Goal: Transaction & Acquisition: Download file/media

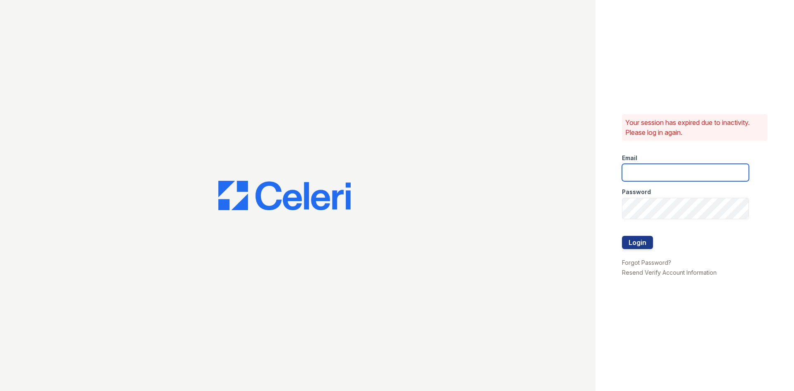
type input "springparc.am@cafmanagement.com"
click at [644, 257] on div at bounding box center [685, 253] width 127 height 8
click at [644, 249] on button "Login" at bounding box center [637, 242] width 31 height 13
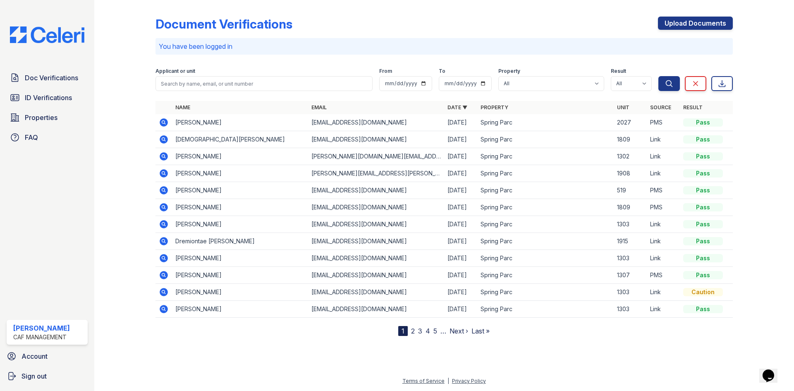
scroll to position [63, 0]
click at [78, 83] on span "Doc Verifications" at bounding box center [51, 78] width 53 height 10
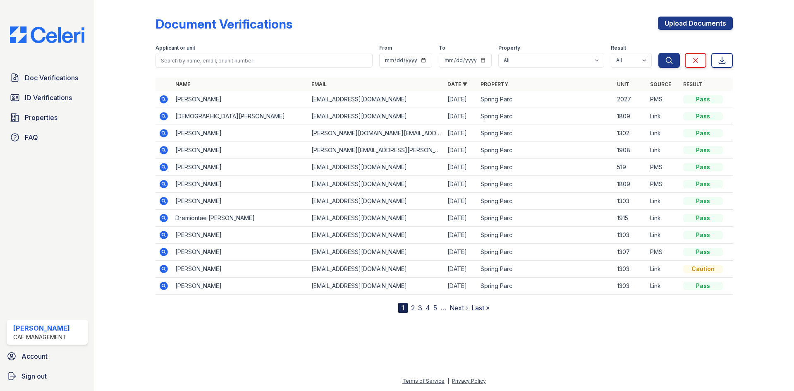
click at [168, 188] on icon at bounding box center [164, 184] width 8 height 8
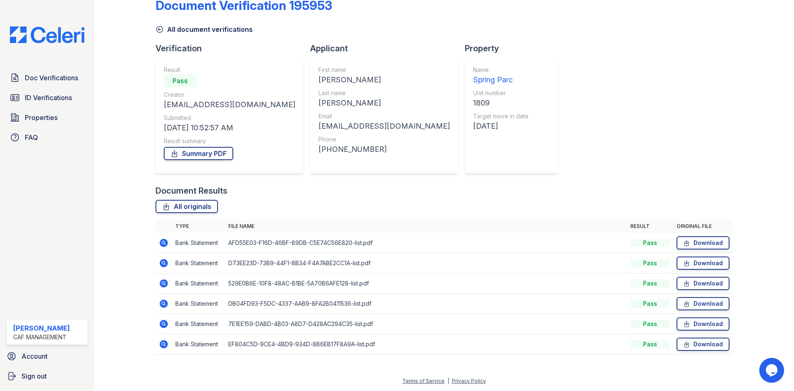
scroll to position [120, 0]
click at [708, 236] on link "Download" at bounding box center [702, 242] width 53 height 13
click at [690, 268] on link "Download" at bounding box center [702, 262] width 53 height 13
click at [686, 290] on link "Download" at bounding box center [702, 283] width 53 height 13
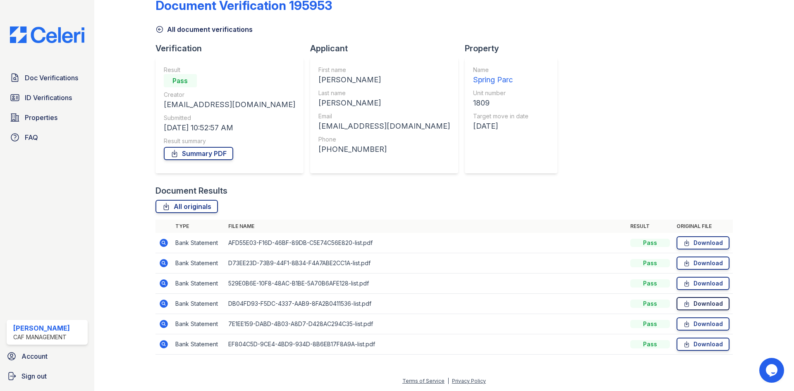
click at [689, 310] on link "Download" at bounding box center [702, 303] width 53 height 13
drag, startPoint x: 686, startPoint y: 351, endPoint x: 685, endPoint y: 356, distance: 4.2
click at [686, 330] on link "Download" at bounding box center [702, 323] width 53 height 13
click at [684, 351] on link "Download" at bounding box center [702, 343] width 53 height 13
click at [53, 83] on span "Doc Verifications" at bounding box center [51, 78] width 53 height 10
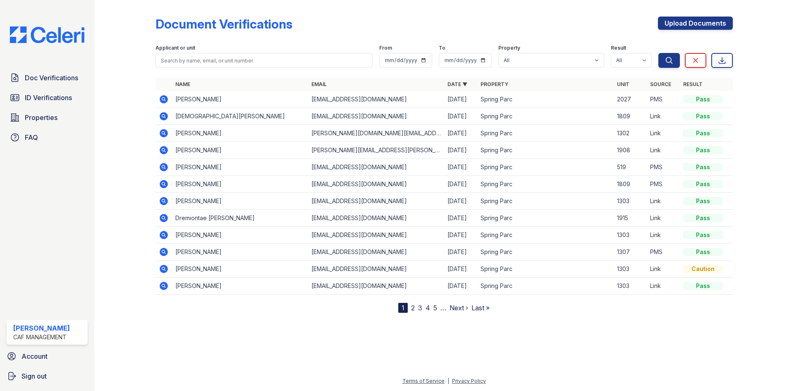
click at [168, 120] on icon at bounding box center [164, 116] width 8 height 8
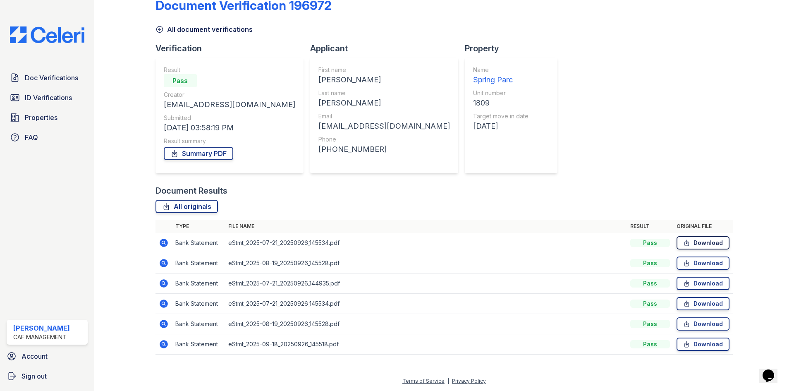
click at [683, 239] on icon at bounding box center [686, 243] width 7 height 8
click at [676, 256] on link "Download" at bounding box center [702, 262] width 53 height 13
